Goal: Information Seeking & Learning: Learn about a topic

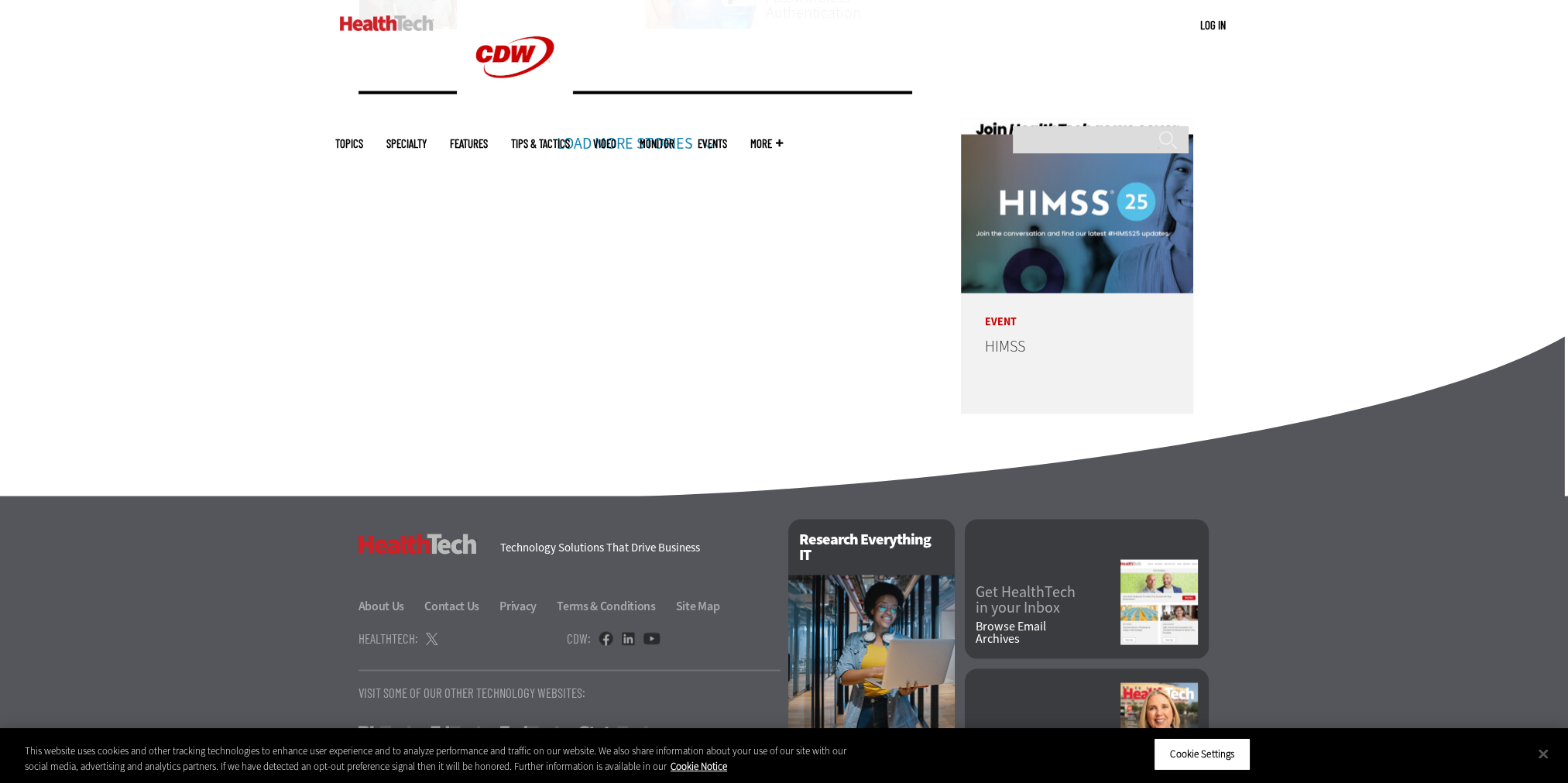
scroll to position [3833, 0]
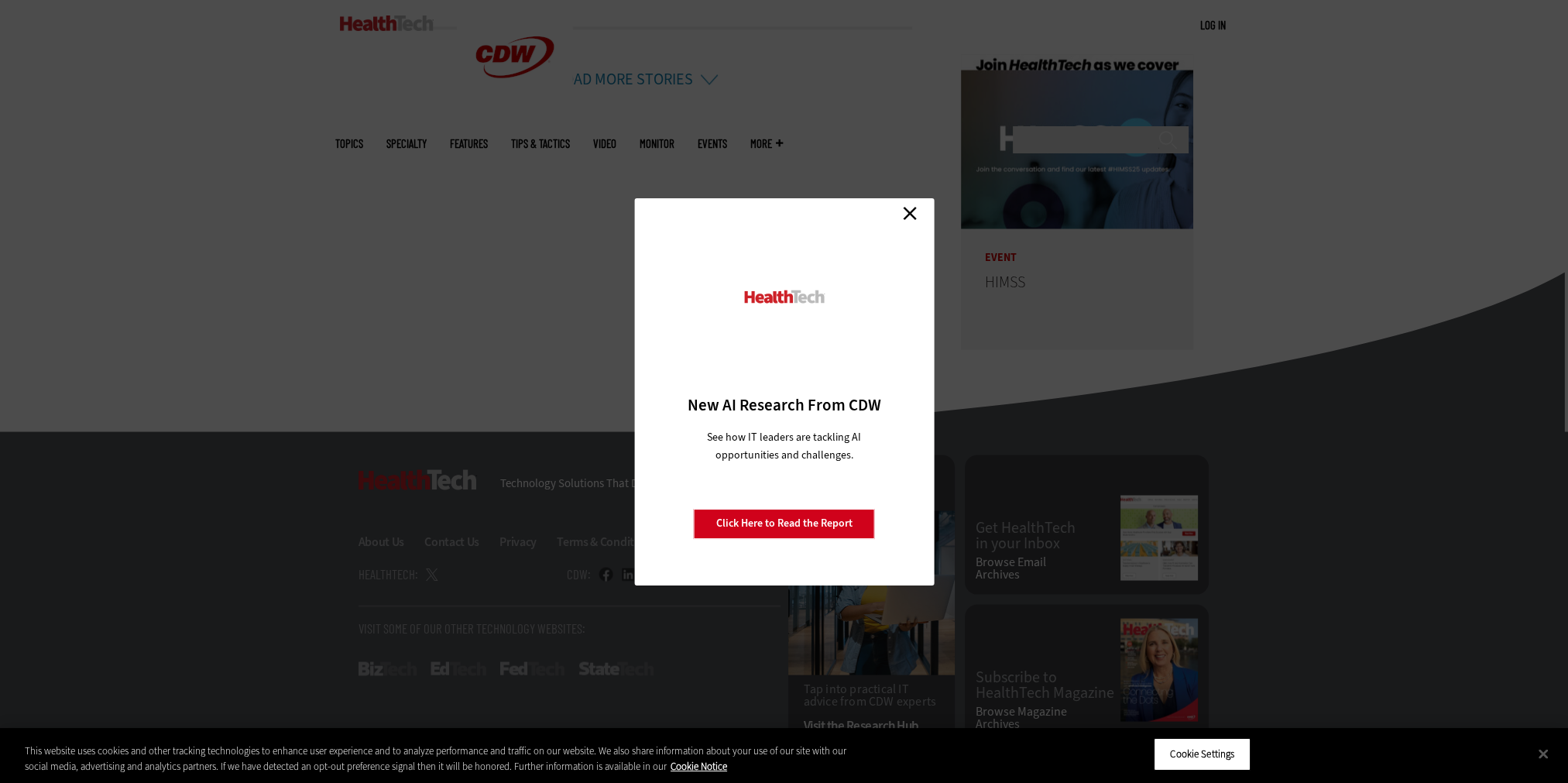
click at [914, 215] on link "Close" at bounding box center [909, 214] width 24 height 24
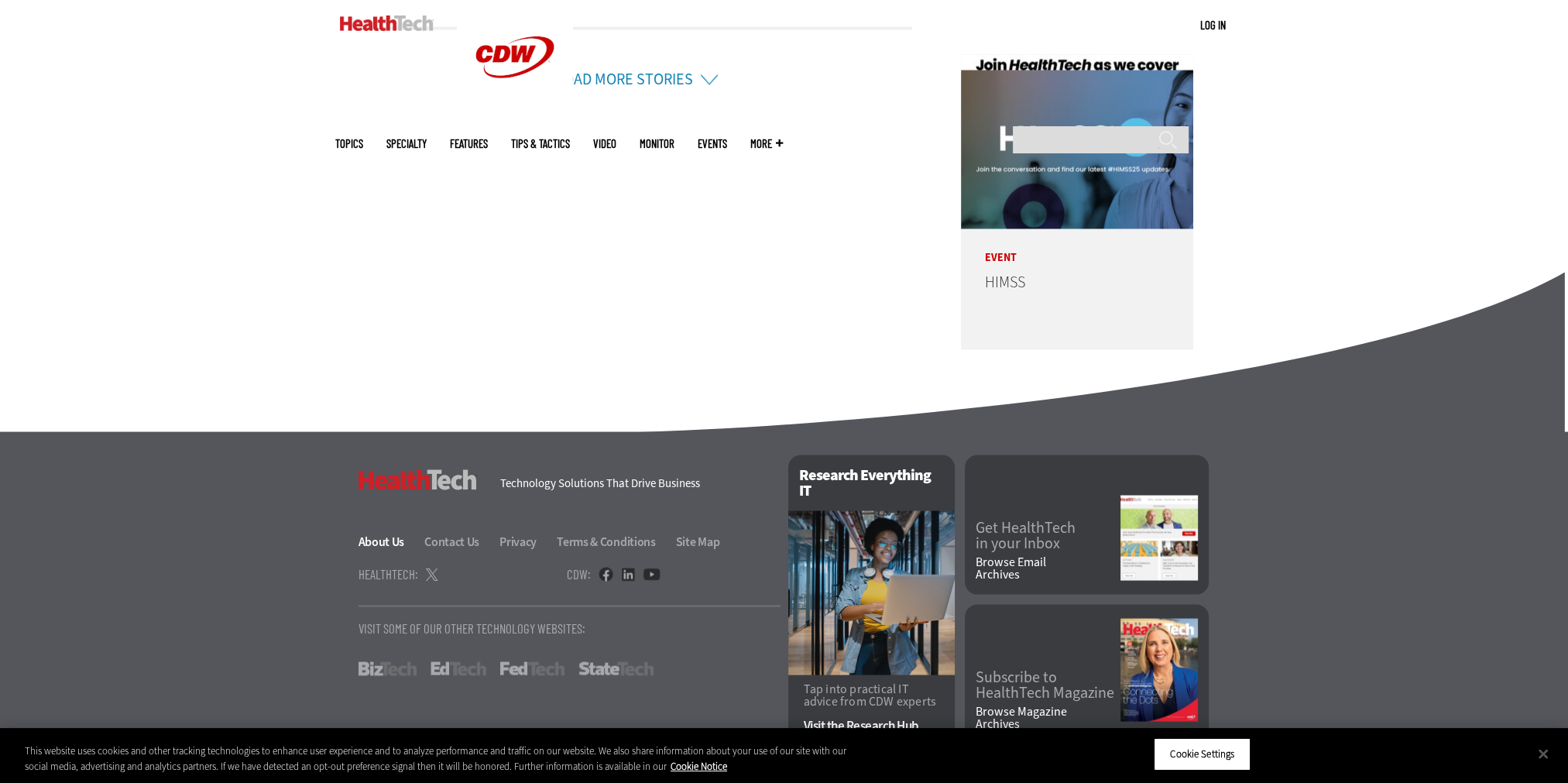
click at [384, 533] on link "About Us" at bounding box center [390, 541] width 64 height 16
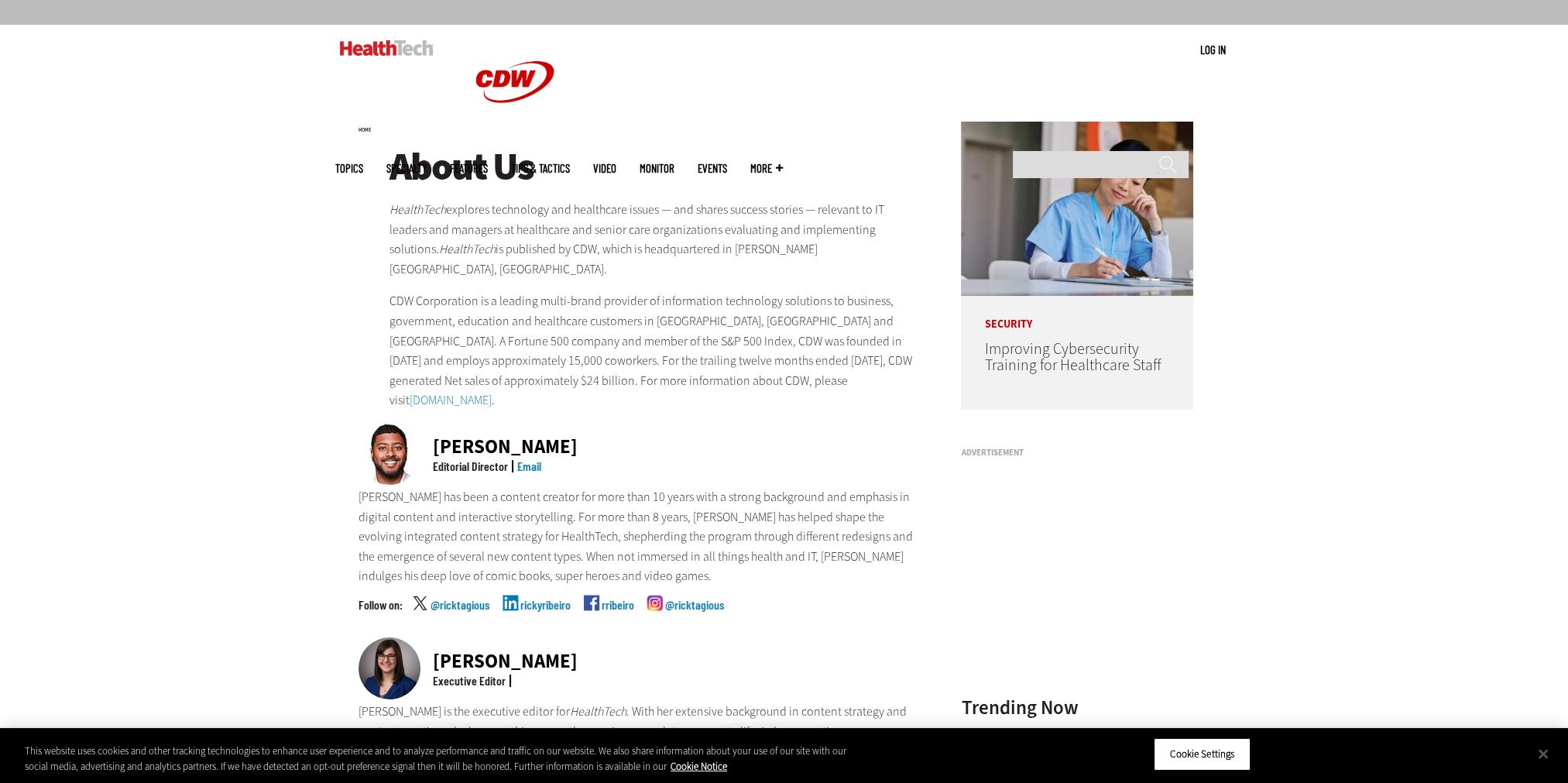
scroll to position [78, 0]
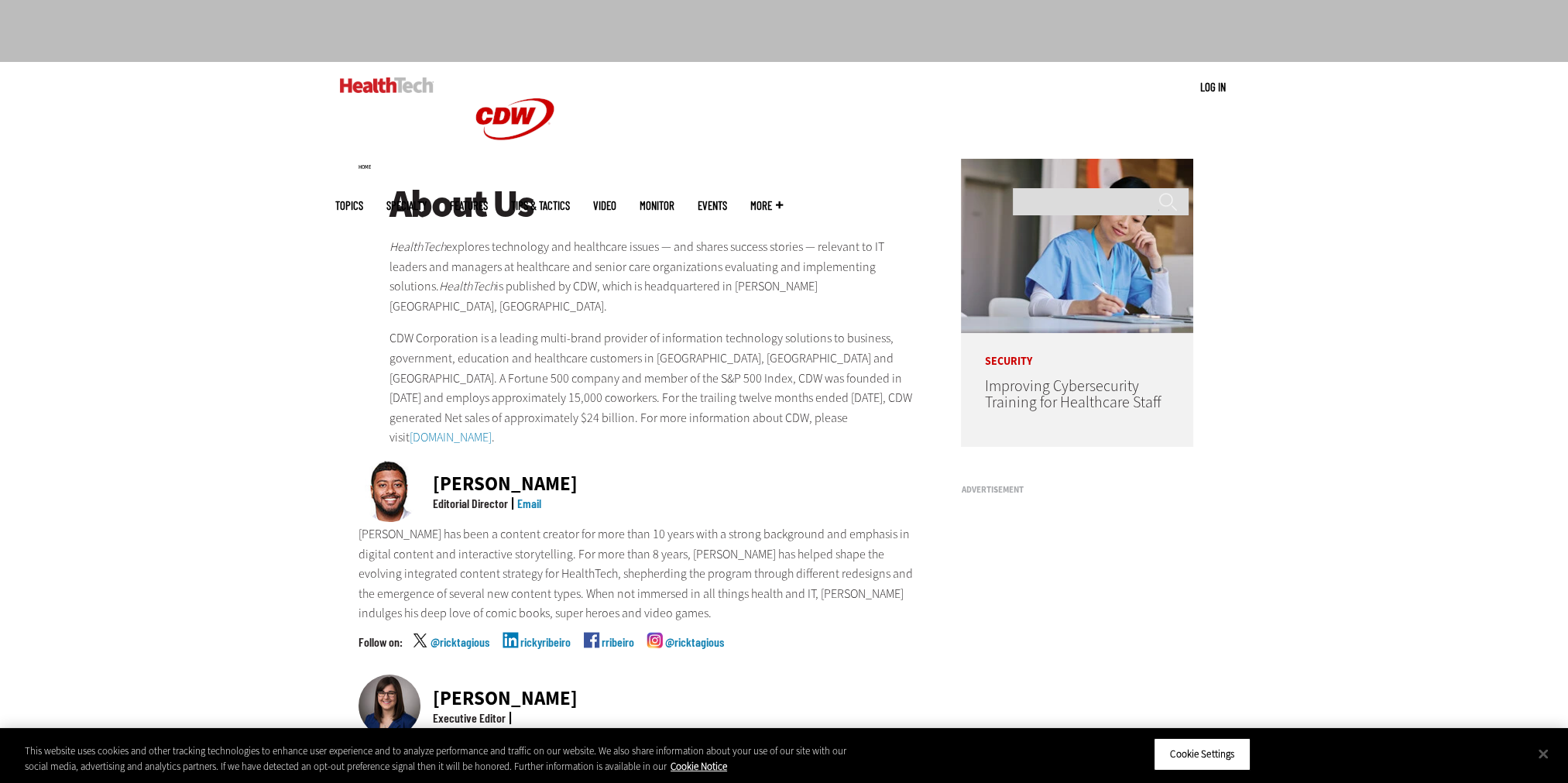
click at [549, 594] on p "[PERSON_NAME] has been a content creator for more than 10 years with a strong b…" at bounding box center [639, 574] width 562 height 99
click at [495, 417] on p "CDW Corporation is a leading multi-brand provider of information technology sol…" at bounding box center [655, 388] width 531 height 119
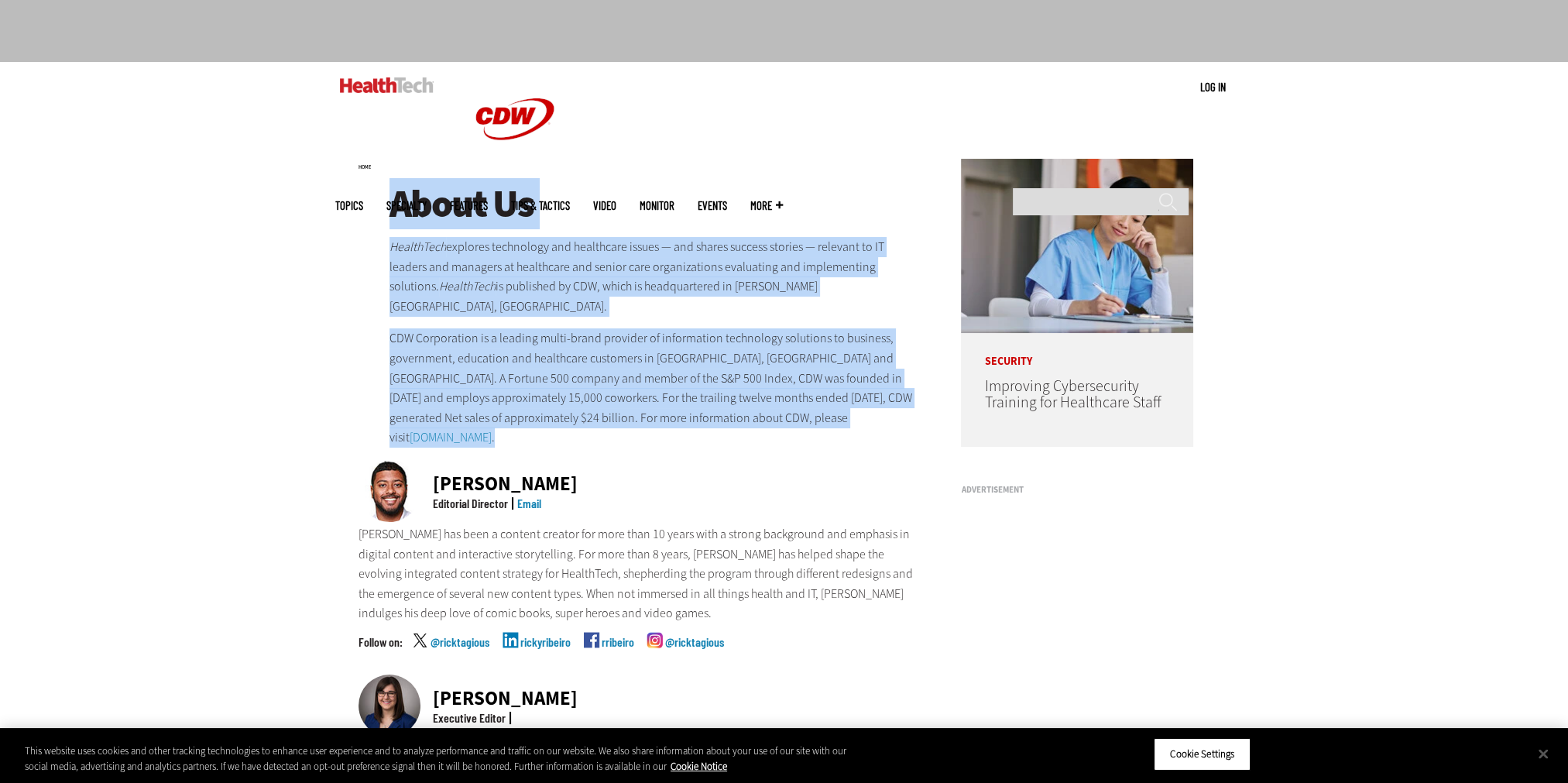
drag, startPoint x: 495, startPoint y: 417, endPoint x: 392, endPoint y: 200, distance: 240.2
click at [392, 200] on div "About Us HealthTech explores technology and healthcare issues — and shares succ…" at bounding box center [655, 315] width 531 height 265
drag, startPoint x: 392, startPoint y: 200, endPoint x: 474, endPoint y: 265, distance: 104.6
copy div "About Us HealthTech explores technology and healthcare issues — and shares succ…"
